Goal: Information Seeking & Learning: Learn about a topic

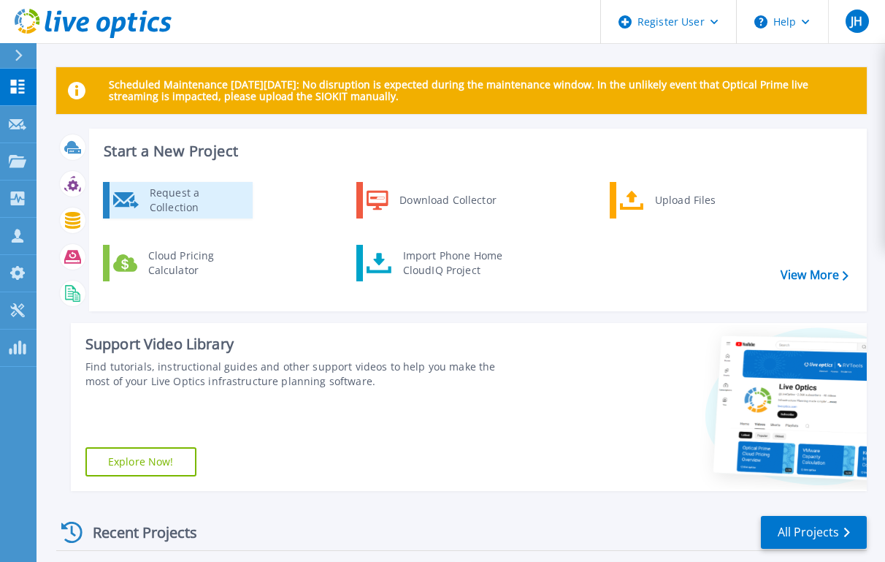
click at [210, 196] on div "Request a Collection" at bounding box center [195, 200] width 107 height 29
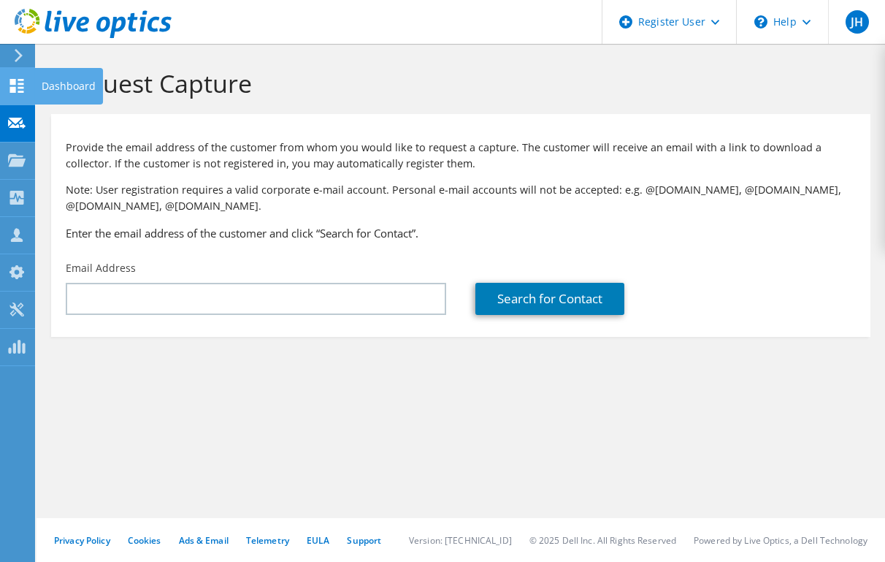
click at [19, 85] on icon at bounding box center [17, 86] width 18 height 14
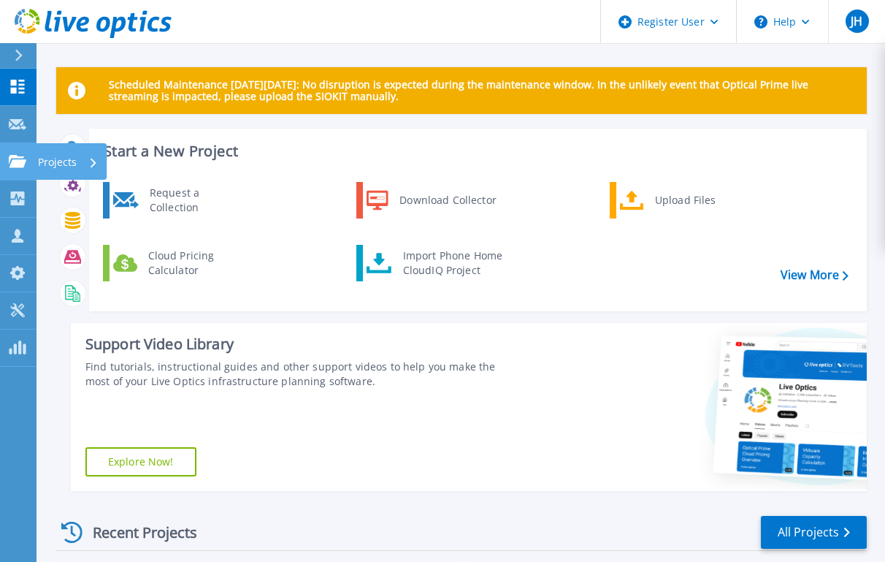
click at [20, 159] on icon at bounding box center [18, 161] width 18 height 12
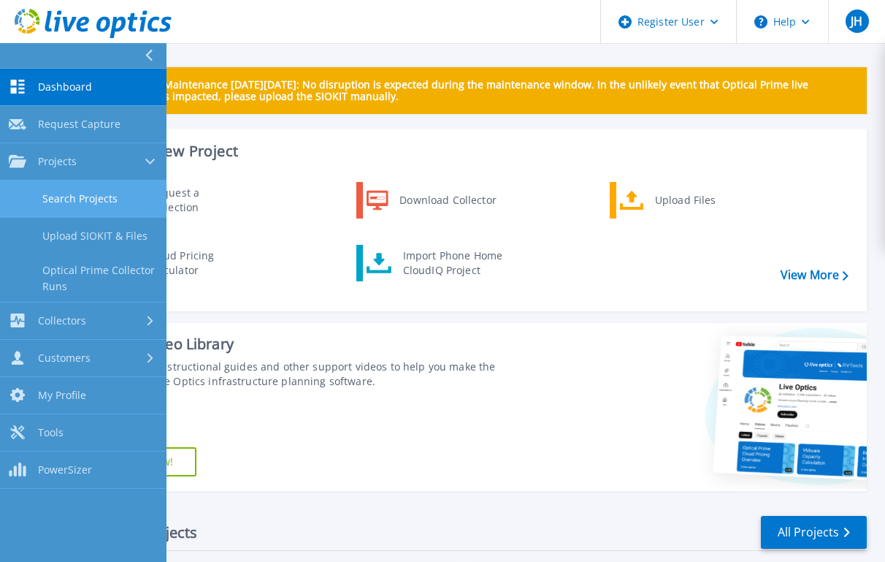
click at [78, 204] on link "Search Projects" at bounding box center [83, 198] width 167 height 37
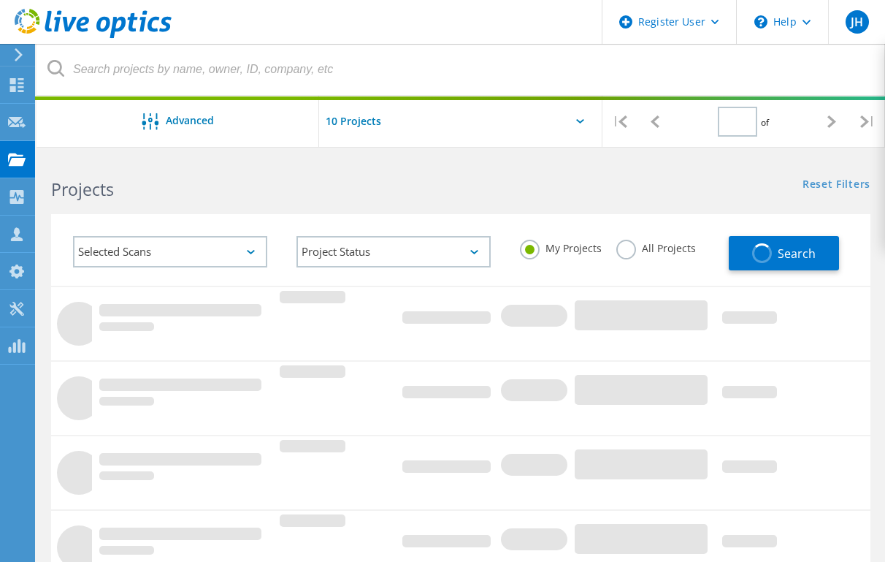
type input "1"
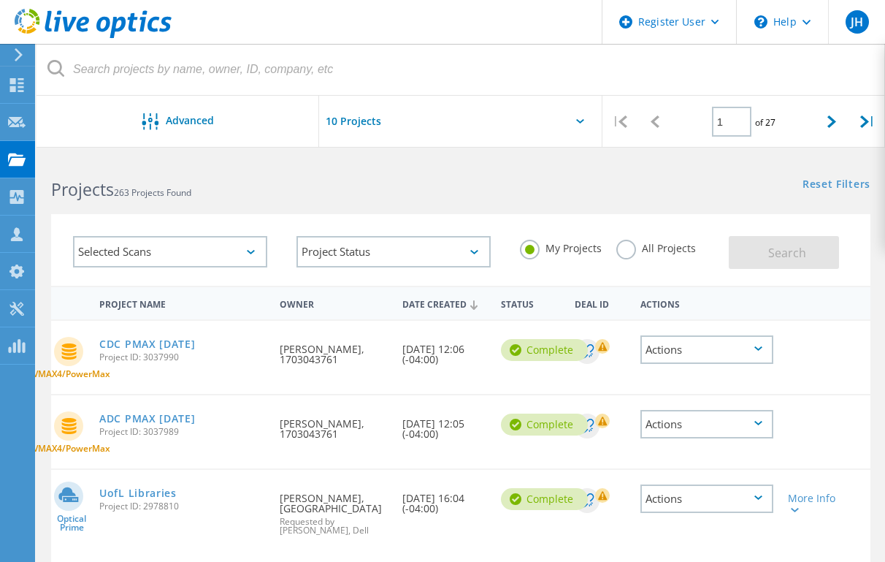
click at [621, 253] on label "All Projects" at bounding box center [656, 247] width 80 height 14
click at [0, 0] on input "All Projects" at bounding box center [0, 0] width 0 height 0
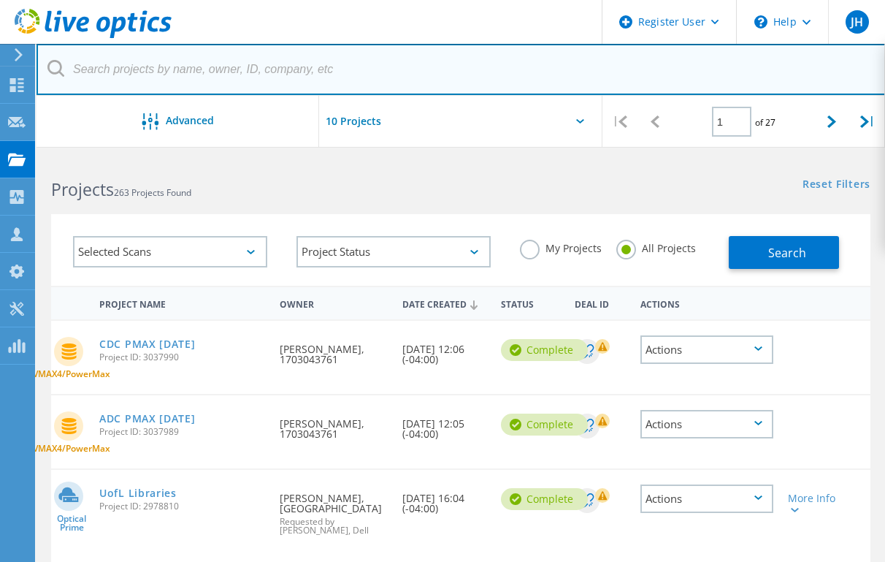
click at [161, 79] on input "text" at bounding box center [461, 69] width 849 height 51
click at [210, 80] on input "text" at bounding box center [461, 69] width 849 height 51
type input "jefferson.kyschools.us"
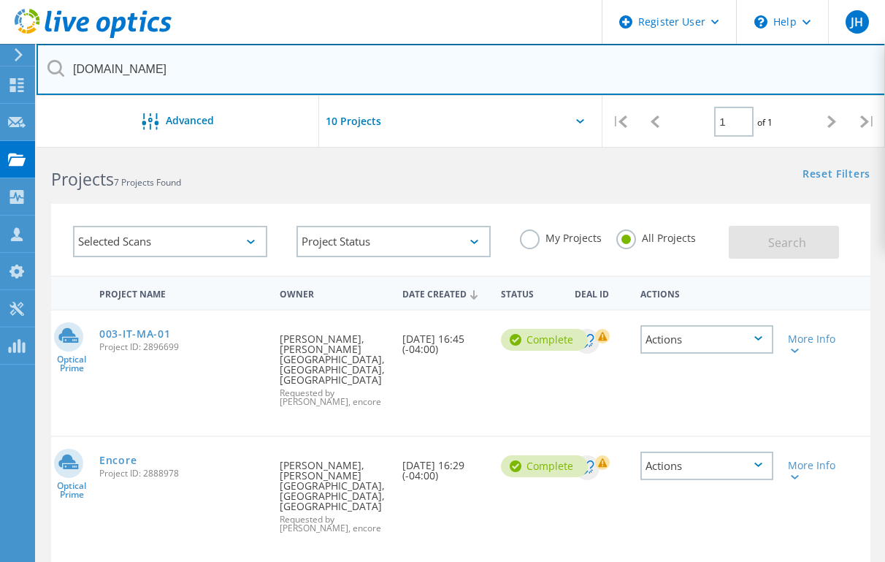
scroll to position [73, 0]
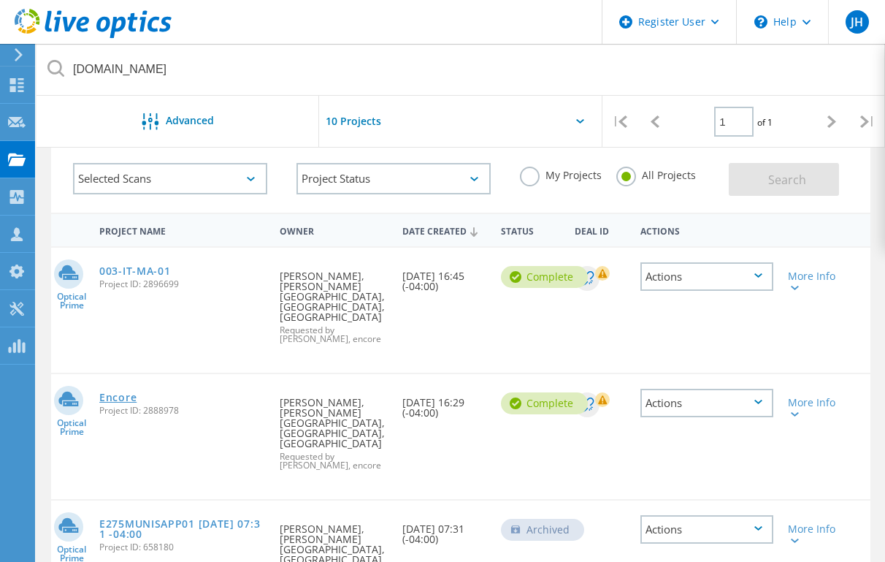
click at [112, 392] on link "Encore" at bounding box center [117, 397] width 37 height 10
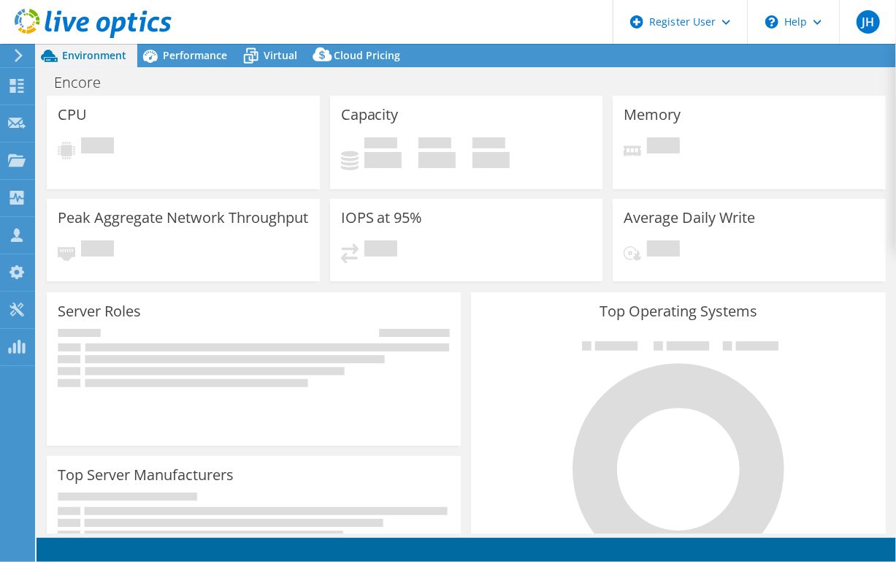
select select "USD"
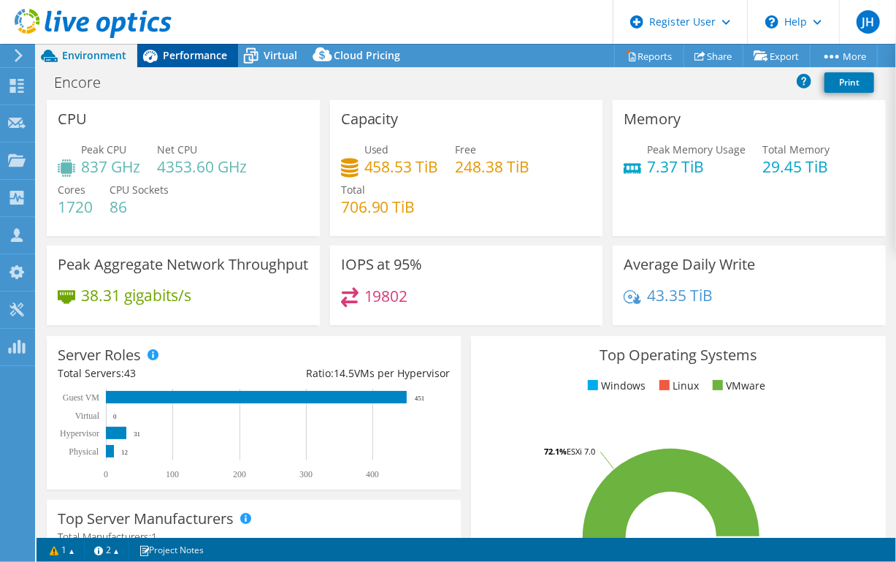
click at [196, 58] on span "Performance" at bounding box center [195, 55] width 64 height 14
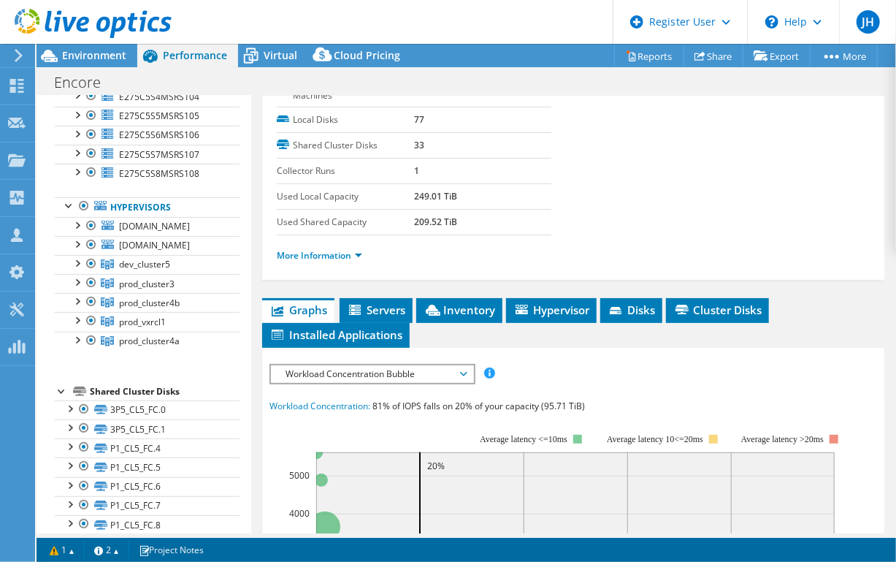
scroll to position [365, 0]
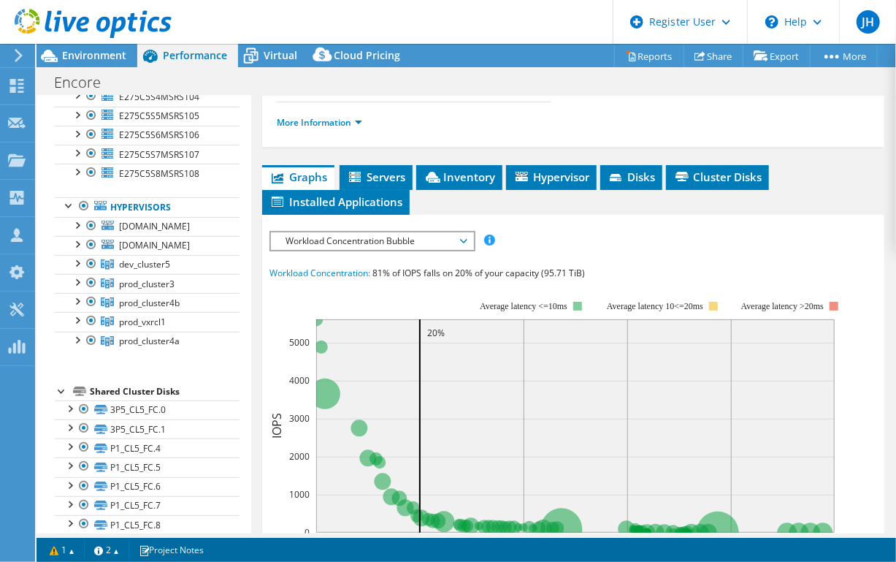
click at [462, 232] on span "Workload Concentration Bubble" at bounding box center [372, 241] width 188 height 18
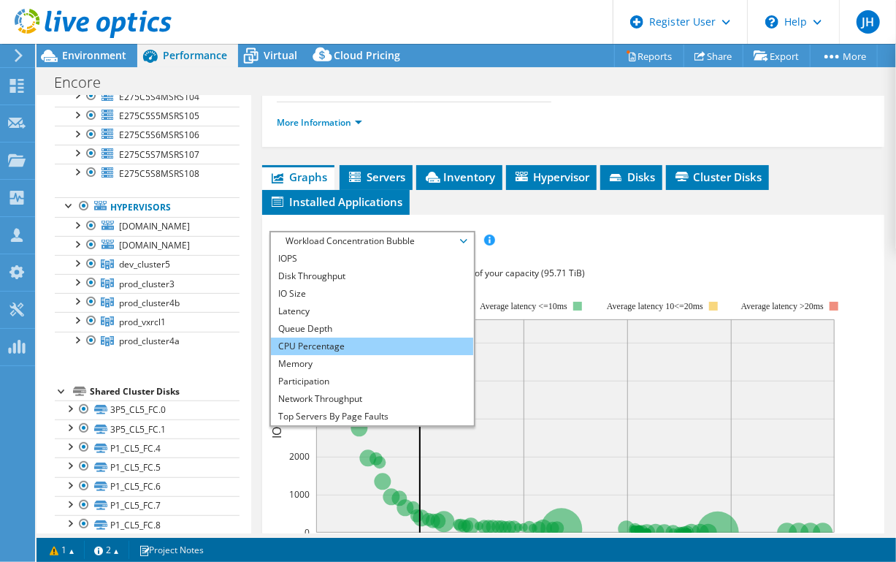
click at [340, 337] on li "CPU Percentage" at bounding box center [372, 346] width 202 height 18
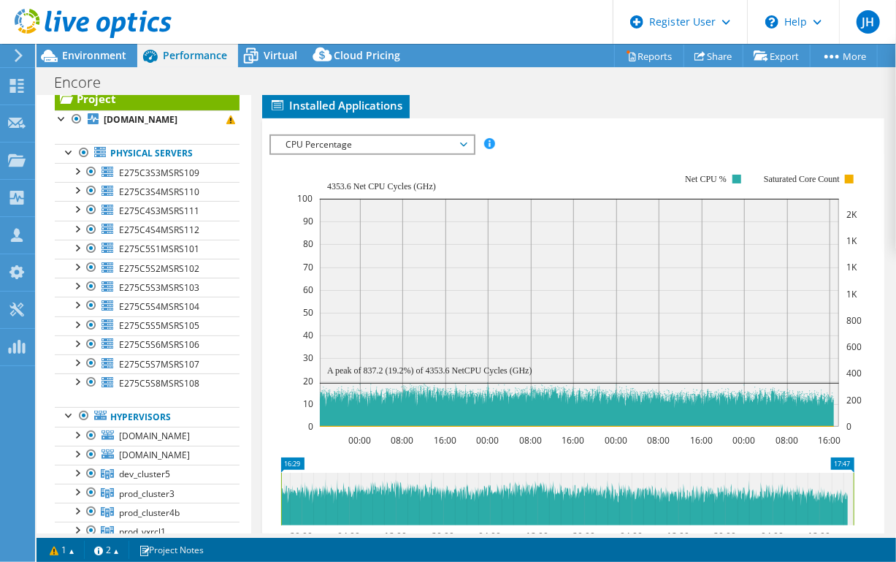
scroll to position [37, 0]
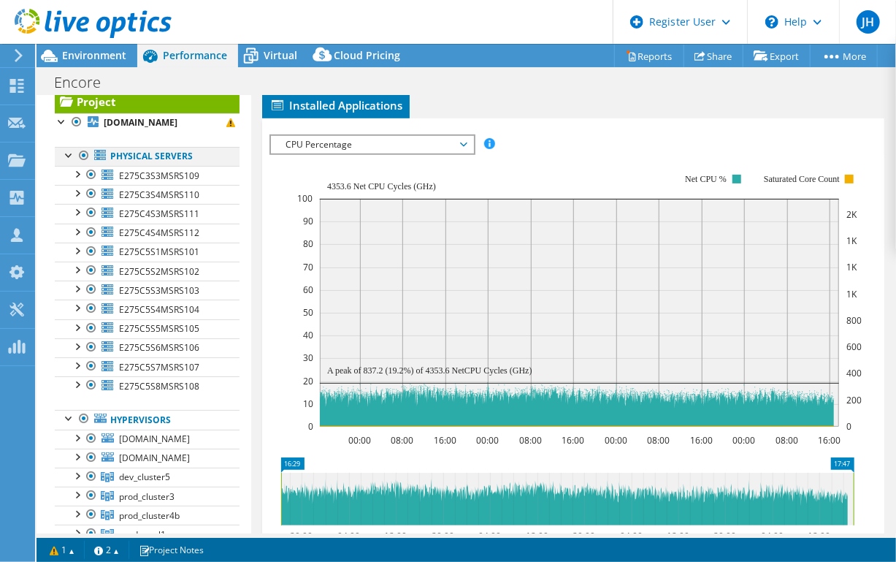
click at [83, 156] on div at bounding box center [84, 156] width 15 height 18
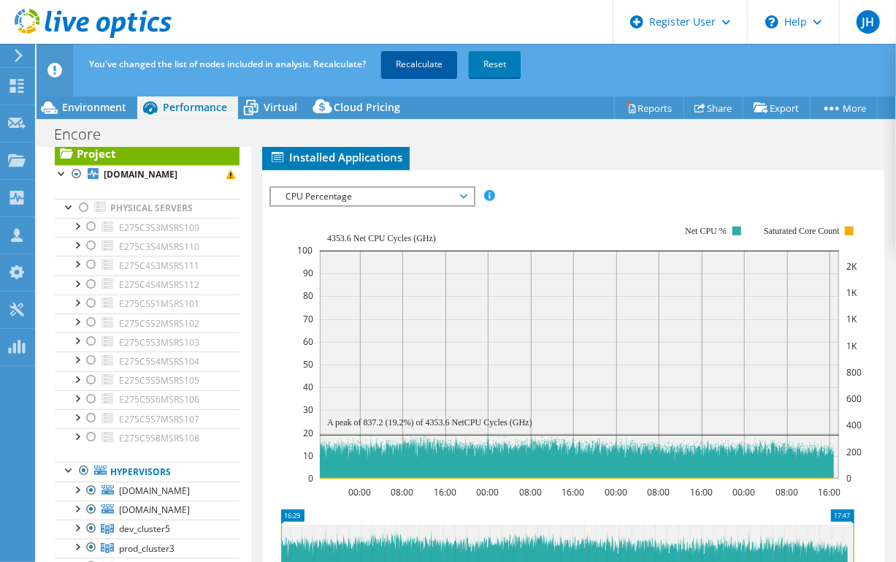
click at [416, 71] on link "Recalculate" at bounding box center [419, 64] width 76 height 26
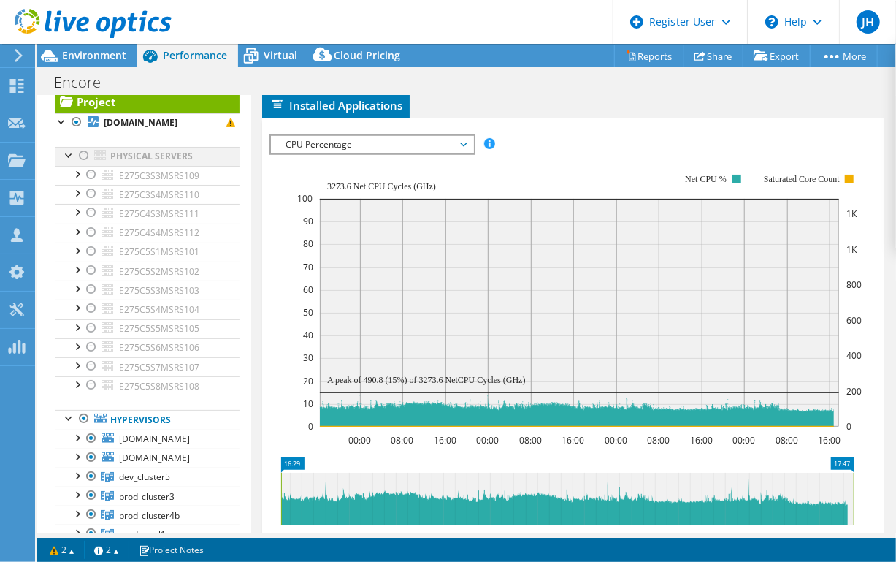
click at [82, 154] on div at bounding box center [84, 156] width 15 height 18
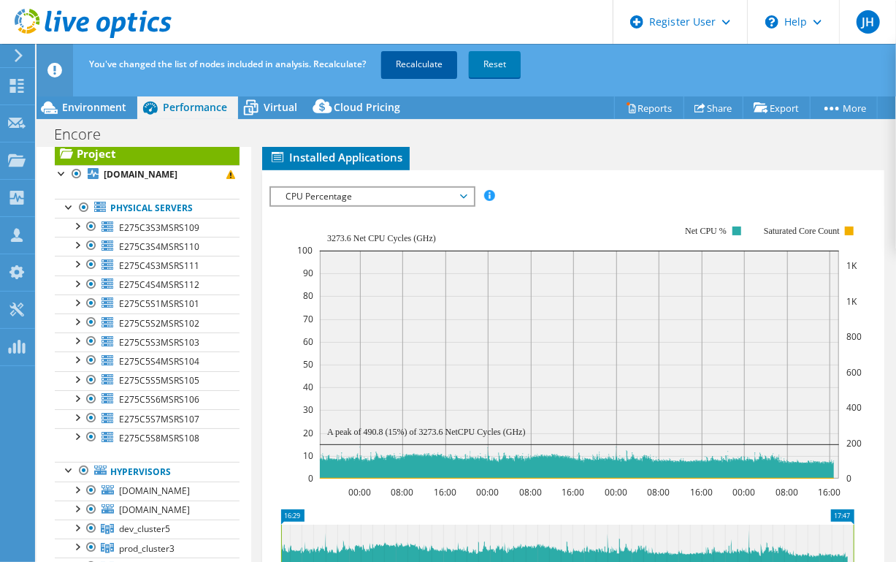
click at [428, 56] on link "Recalculate" at bounding box center [419, 64] width 76 height 26
